Goal: Task Accomplishment & Management: Manage account settings

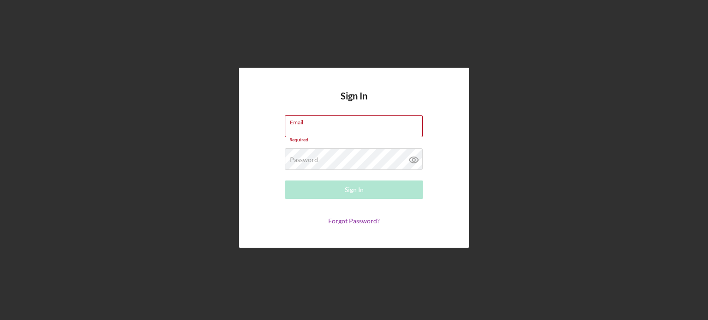
type input "[EMAIL_ADDRESS][DOMAIN_NAME]"
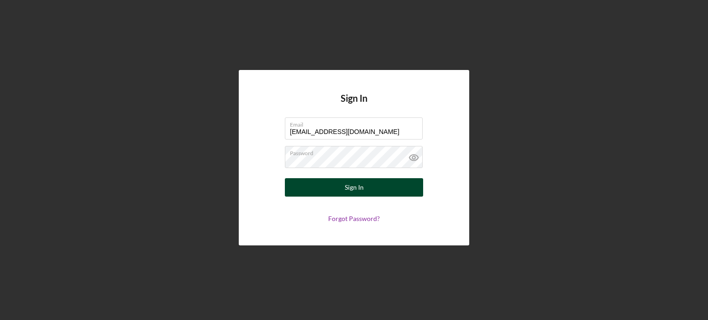
click at [310, 187] on button "Sign In" at bounding box center [354, 187] width 138 height 18
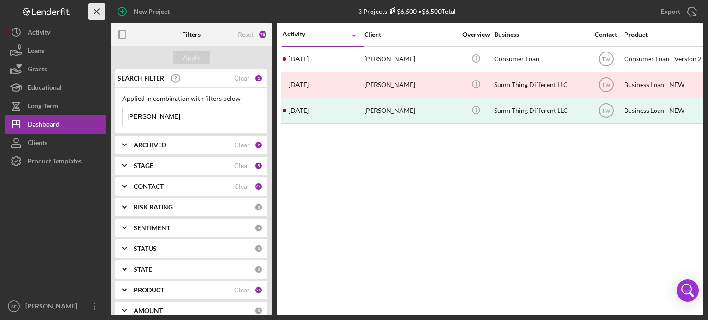
click at [98, 14] on icon "Icon/Menu Close" at bounding box center [97, 11] width 21 height 21
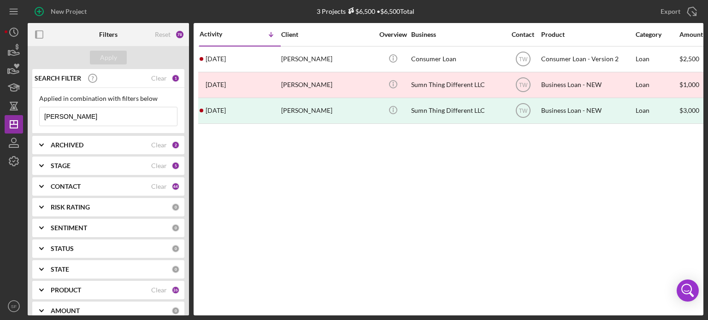
click at [78, 112] on input "[PERSON_NAME]" at bounding box center [108, 116] width 137 height 18
drag, startPoint x: 78, startPoint y: 112, endPoint x: 6, endPoint y: 109, distance: 72.4
click at [6, 109] on div "New Project 3 Projects $6,500 • $6,500 Total [PERSON_NAME] Export Icon/Export F…" at bounding box center [354, 158] width 699 height 316
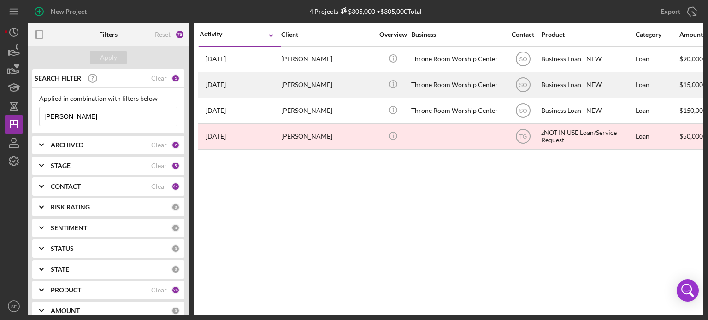
type input "[PERSON_NAME]"
click at [310, 87] on div "[PERSON_NAME]" at bounding box center [327, 85] width 92 height 24
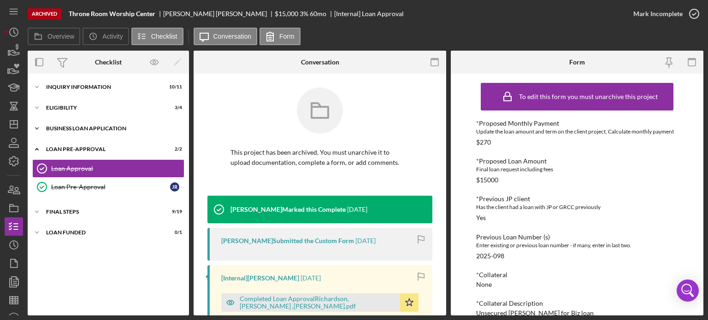
click at [38, 129] on icon "Icon/Expander" at bounding box center [37, 128] width 18 height 18
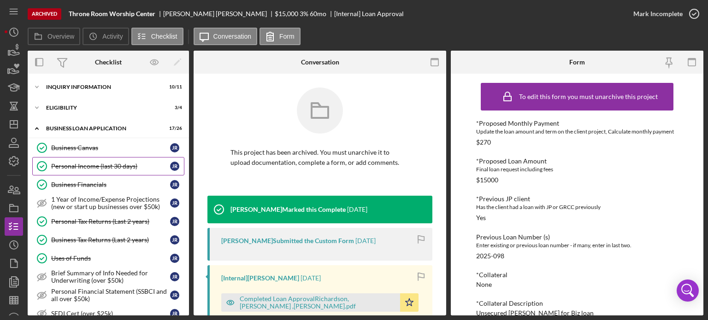
scroll to position [92, 0]
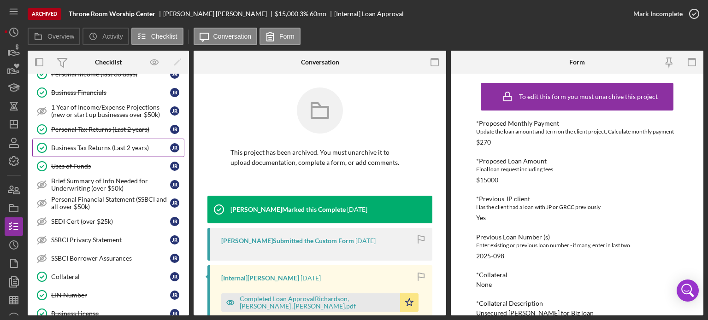
click at [107, 141] on link "Business Tax Returns (Last 2 years) Business Tax Returns (Last 2 years) J R" at bounding box center [108, 148] width 152 height 18
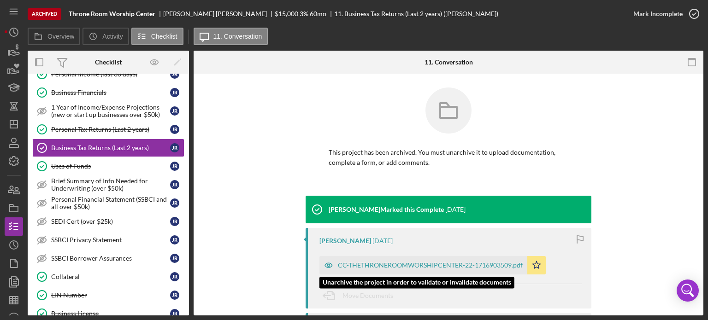
click at [373, 264] on div "CC-THETHRONEROOMWORSHIPCENTER-22-1716903509.pdf" at bounding box center [430, 265] width 185 height 7
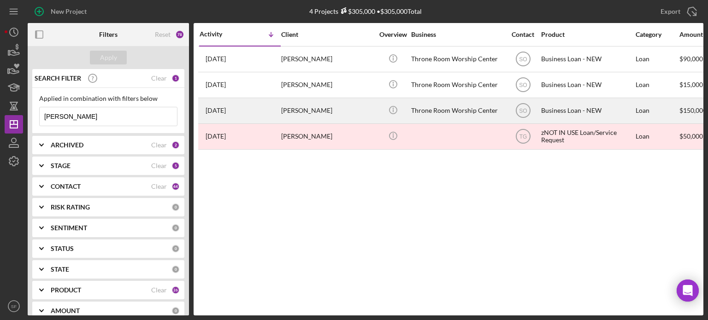
click at [319, 112] on div "[PERSON_NAME]" at bounding box center [327, 111] width 92 height 24
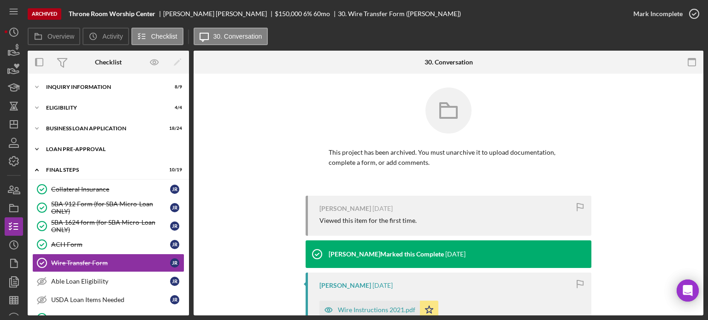
click at [37, 151] on icon "Icon/Expander" at bounding box center [37, 149] width 18 height 18
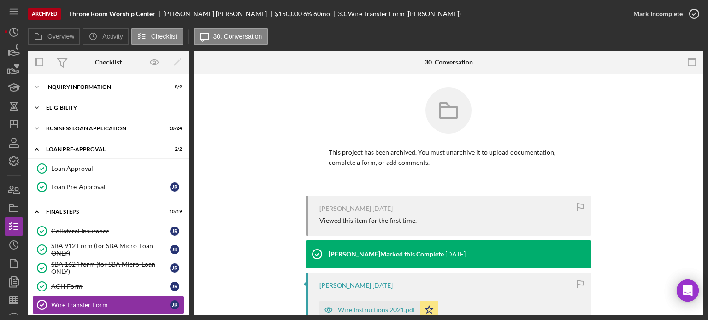
click at [41, 109] on icon "Icon/Expander" at bounding box center [37, 108] width 18 height 18
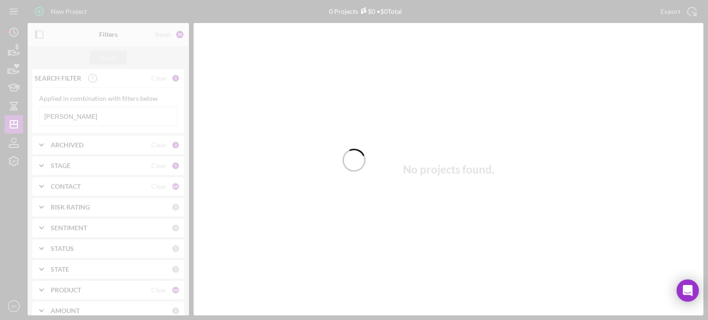
click at [71, 111] on div at bounding box center [354, 160] width 708 height 320
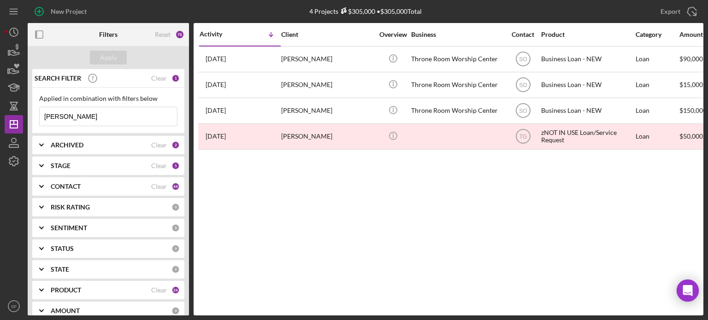
drag, startPoint x: 60, startPoint y: 116, endPoint x: 37, endPoint y: 116, distance: 23.0
click at [37, 116] on div "Applied in combination with filters below [PERSON_NAME] Icon/Menu Close" at bounding box center [108, 111] width 152 height 46
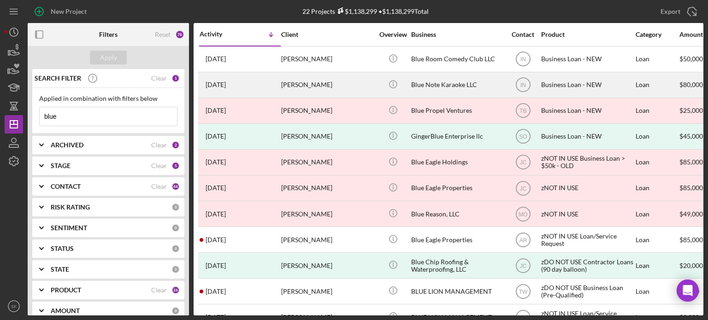
type input "blue"
click at [317, 85] on div "[PERSON_NAME]" at bounding box center [327, 85] width 92 height 24
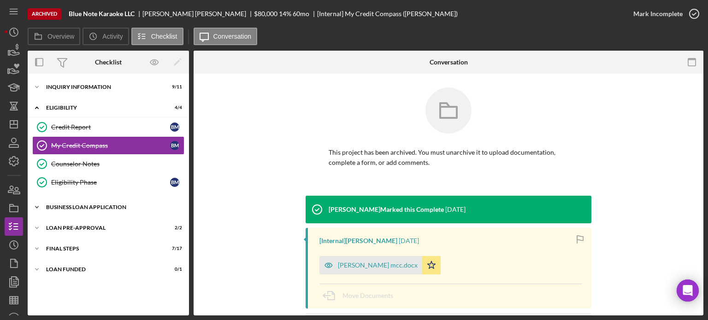
click at [39, 206] on icon "Icon/Expander" at bounding box center [37, 207] width 18 height 18
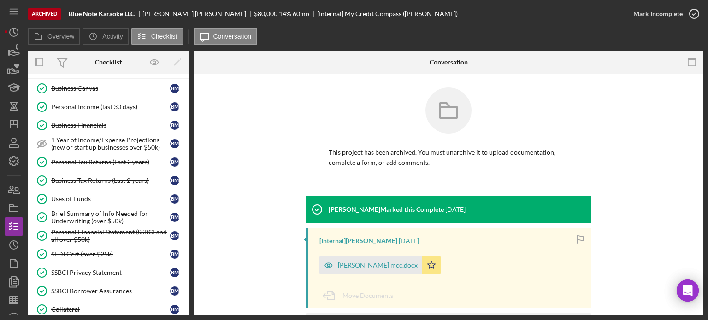
scroll to position [184, 0]
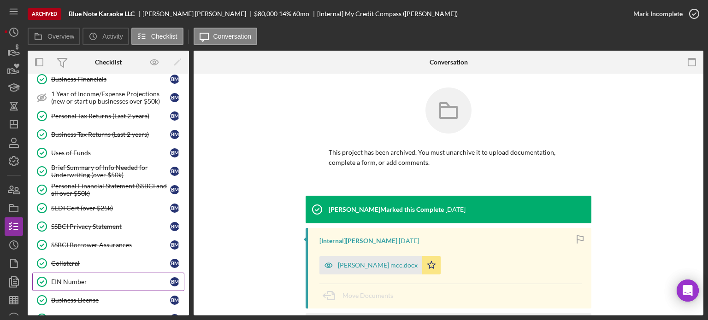
click at [63, 278] on div "EIN Number" at bounding box center [110, 281] width 119 height 7
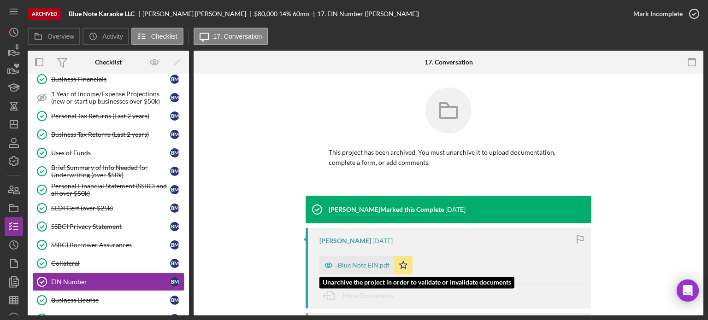
click at [364, 267] on div "Blue Note EIN.pdf" at bounding box center [364, 265] width 52 height 7
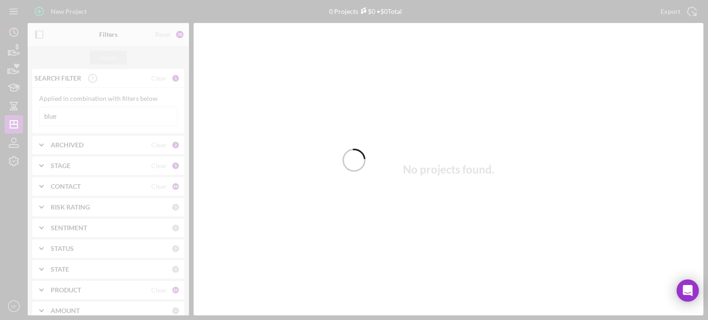
click at [69, 119] on div at bounding box center [354, 160] width 708 height 320
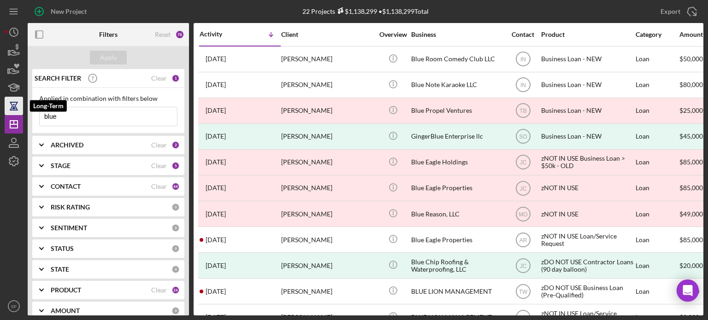
drag, startPoint x: 69, startPoint y: 119, endPoint x: 23, endPoint y: 110, distance: 47.0
click at [23, 110] on div "New Project 22 Projects $1,138,299 • $1,138,299 Total blue Export Icon/Export F…" at bounding box center [354, 158] width 699 height 316
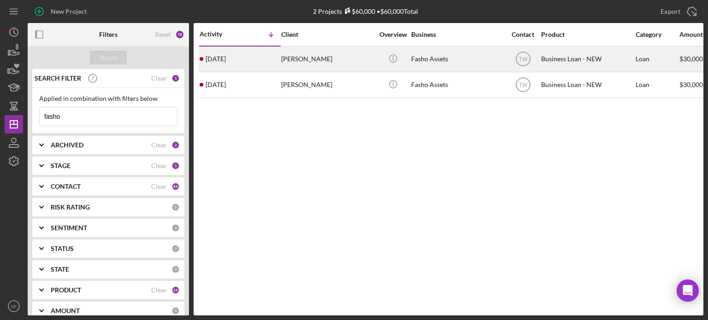
type input "fasho"
click at [420, 58] on div "Fasho Assets" at bounding box center [457, 59] width 92 height 24
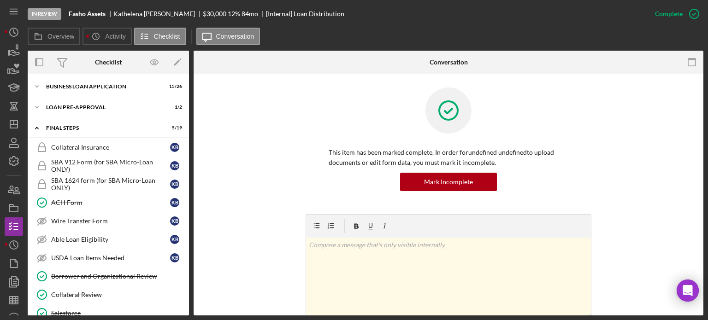
scroll to position [26, 0]
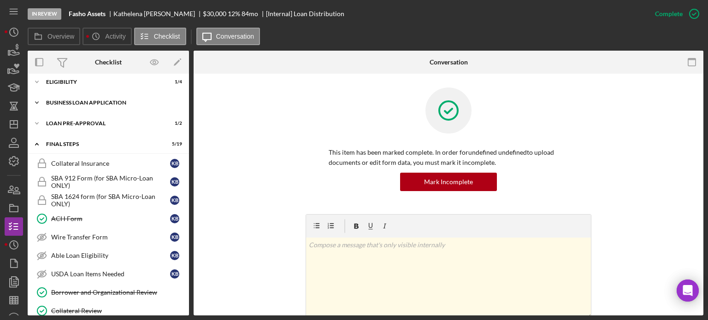
click at [36, 101] on icon "Icon/Expander" at bounding box center [37, 103] width 18 height 18
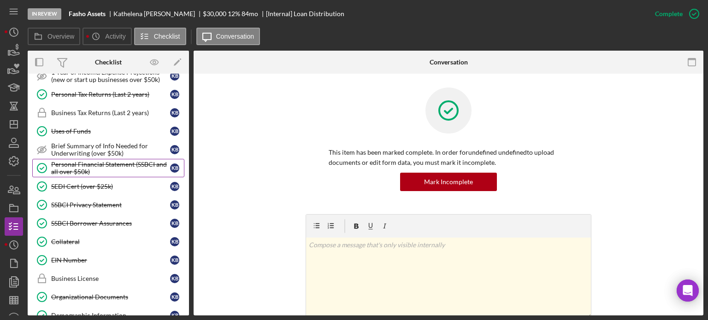
scroll to position [130, 0]
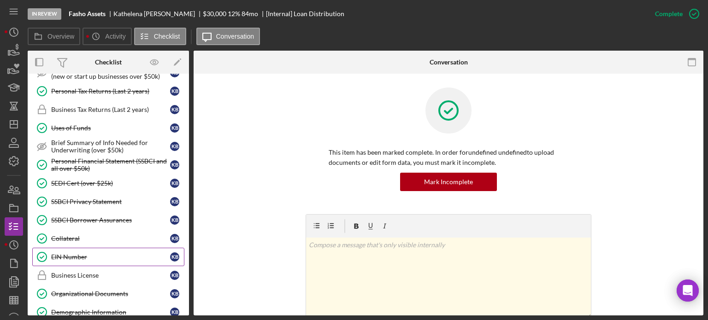
click at [63, 255] on div "EIN Number" at bounding box center [110, 256] width 119 height 7
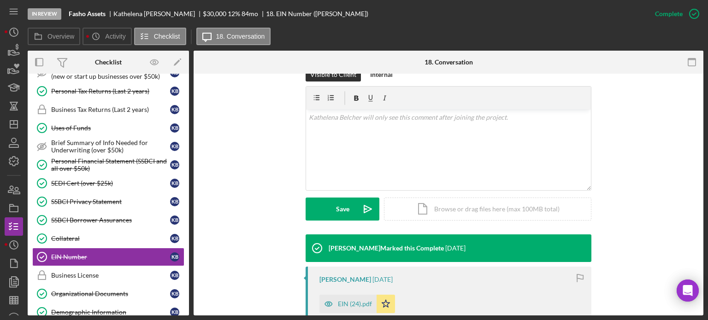
scroll to position [184, 0]
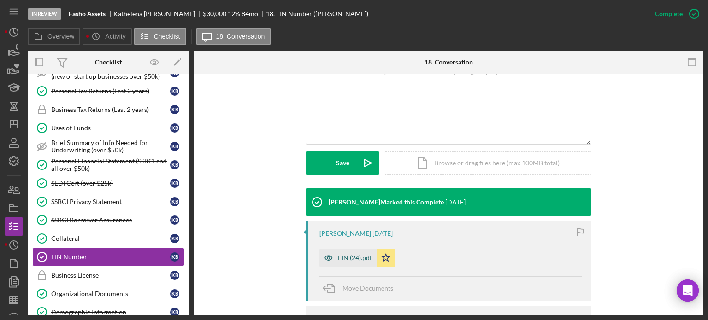
click at [346, 255] on div "EIN (24).pdf" at bounding box center [355, 257] width 34 height 7
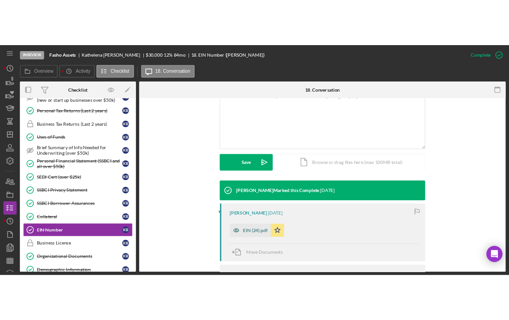
scroll to position [194, 0]
